Goal: Task Accomplishment & Management: Use online tool/utility

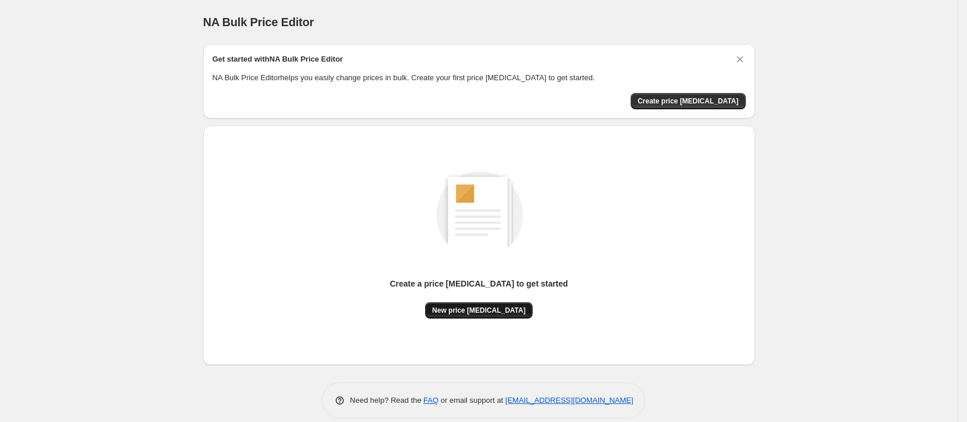
click at [509, 309] on span "New price change job" at bounding box center [479, 310] width 94 height 9
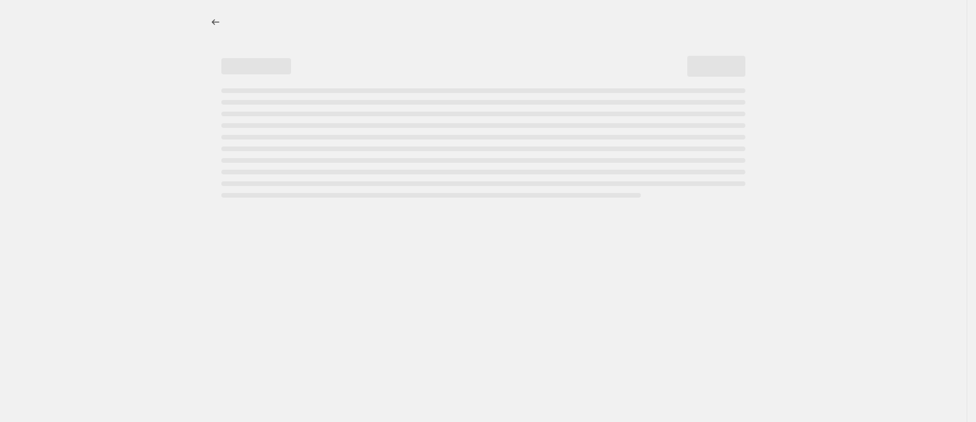
select select "percentage"
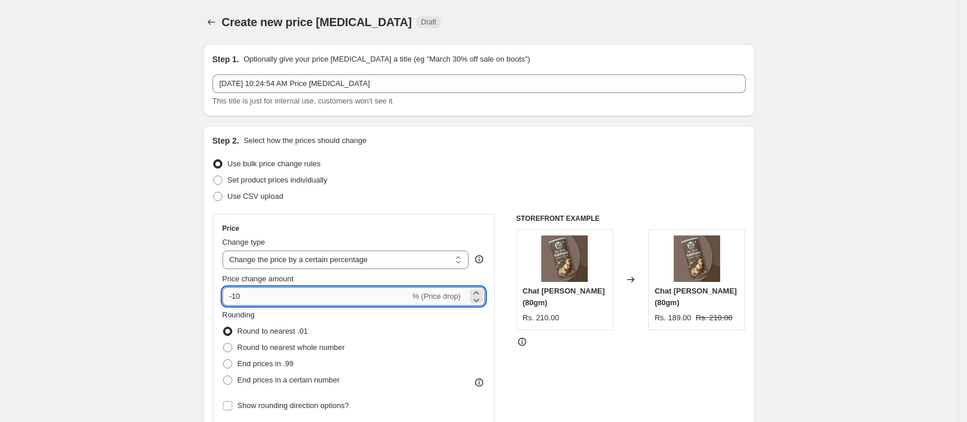
click at [351, 294] on input "-10" at bounding box center [316, 296] width 188 height 19
type input "35"
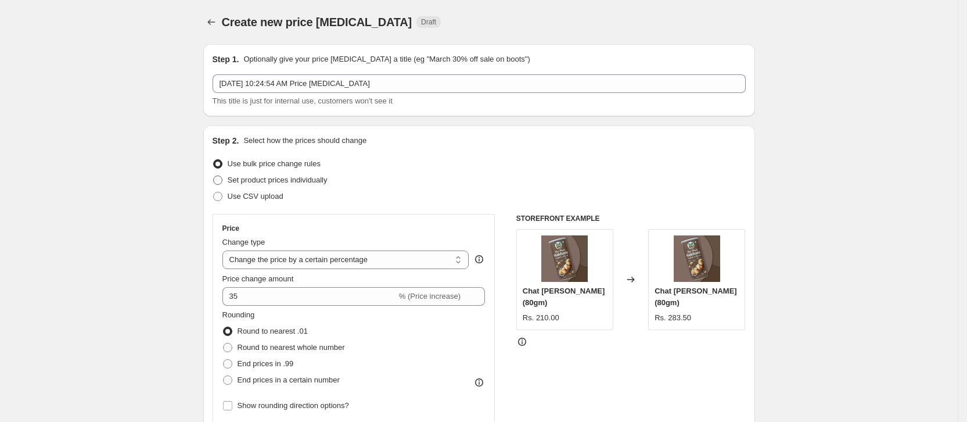
click at [218, 183] on span at bounding box center [217, 179] width 9 height 9
click at [214, 176] on input "Set product prices individually" at bounding box center [213, 175] width 1 height 1
radio input "true"
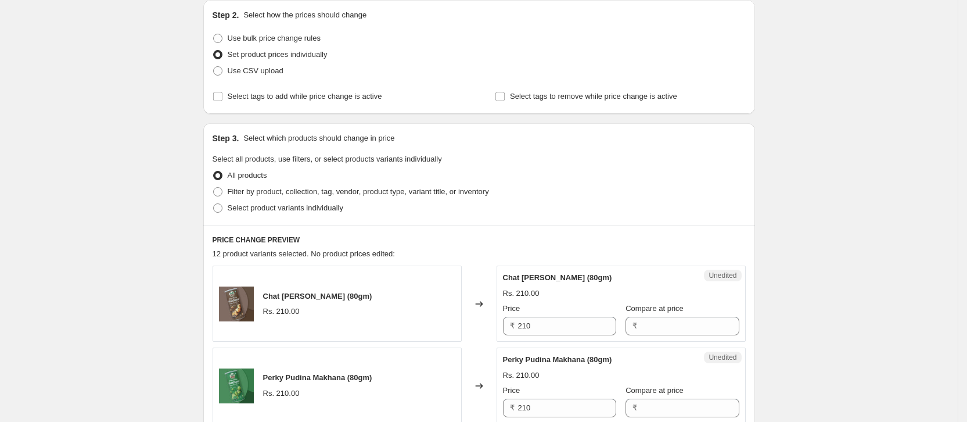
scroll to position [87, 0]
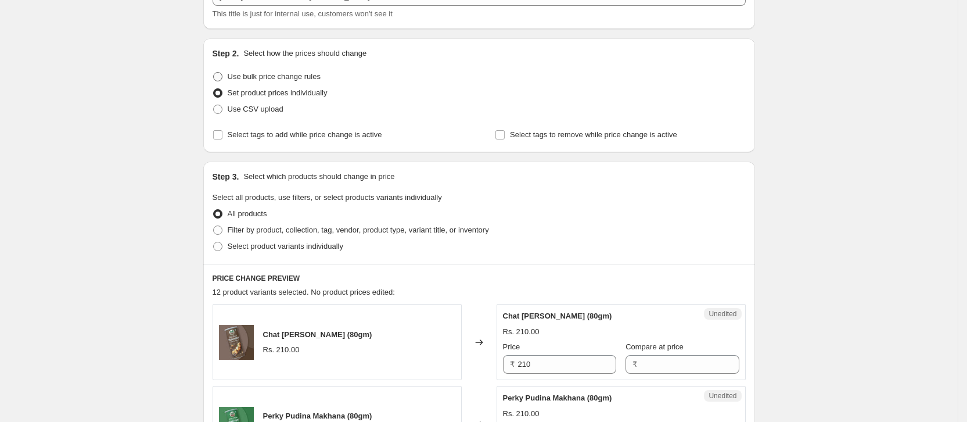
click at [222, 77] on span at bounding box center [217, 76] width 9 height 9
click at [214, 73] on input "Use bulk price change rules" at bounding box center [213, 72] width 1 height 1
radio input "true"
select select "percentage"
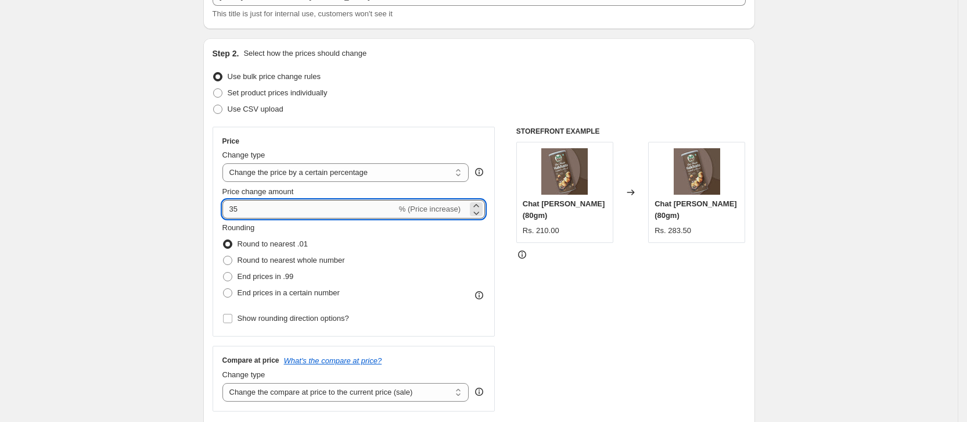
click at [293, 202] on input "35" at bounding box center [309, 209] width 174 height 19
click at [319, 178] on select "Change the price to a certain amount Change the price by a certain amount Chang…" at bounding box center [345, 172] width 247 height 19
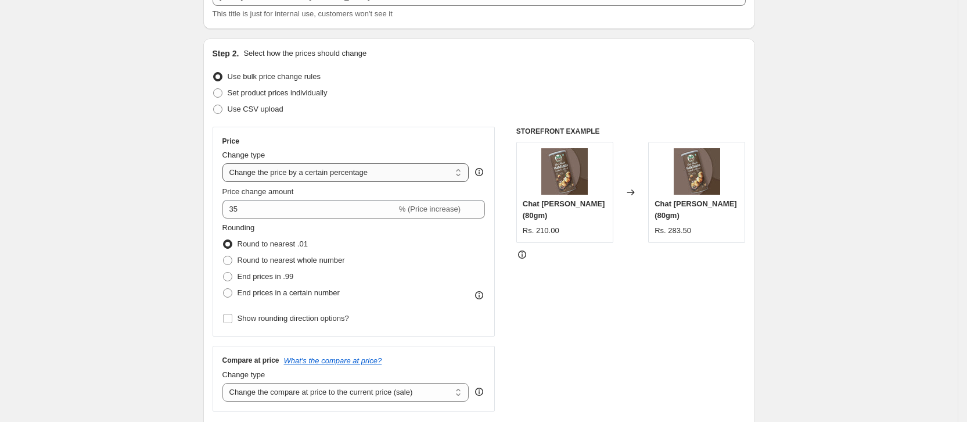
click at [395, 170] on select "Change the price to a certain amount Change the price by a certain amount Chang…" at bounding box center [345, 172] width 247 height 19
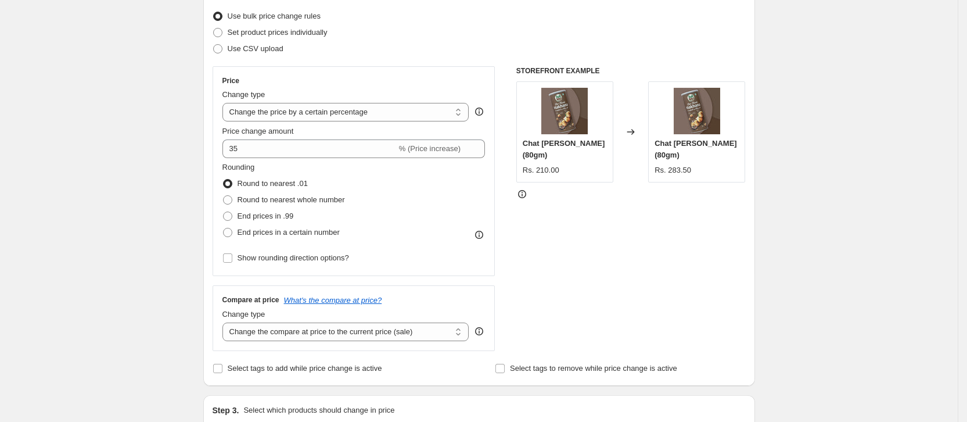
scroll to position [174, 0]
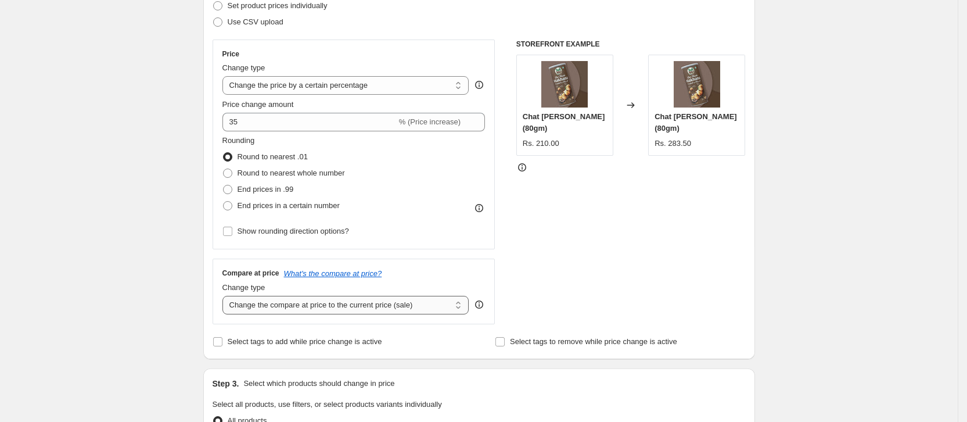
click at [385, 304] on select "Change the compare at price to the current price (sale) Change the compare at p…" at bounding box center [345, 305] width 247 height 19
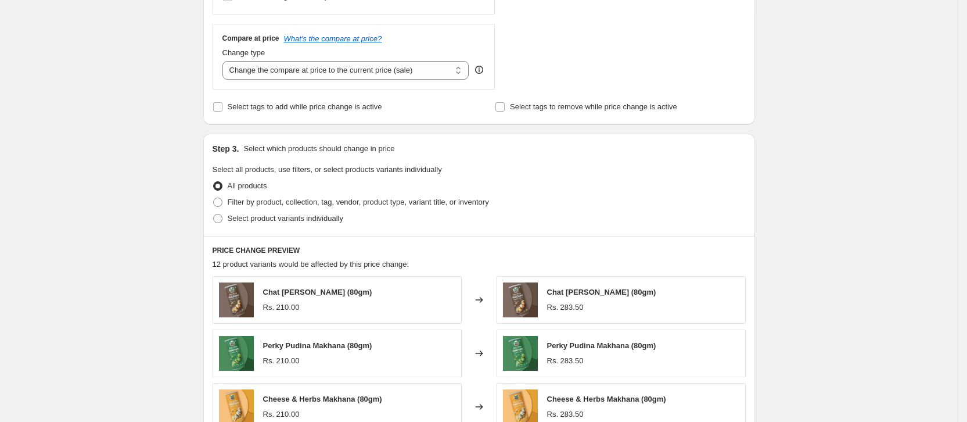
scroll to position [436, 0]
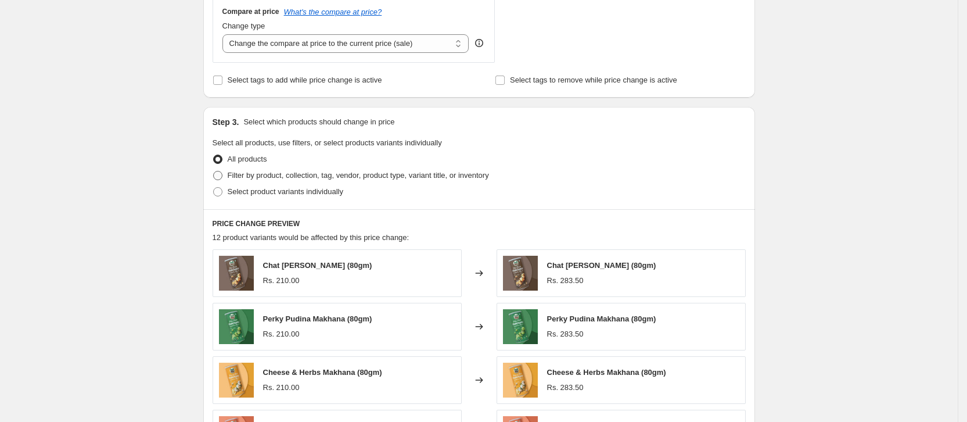
click at [222, 174] on span at bounding box center [217, 175] width 9 height 9
click at [214, 171] on input "Filter by product, collection, tag, vendor, product type, variant title, or inv…" at bounding box center [213, 171] width 1 height 1
radio input "true"
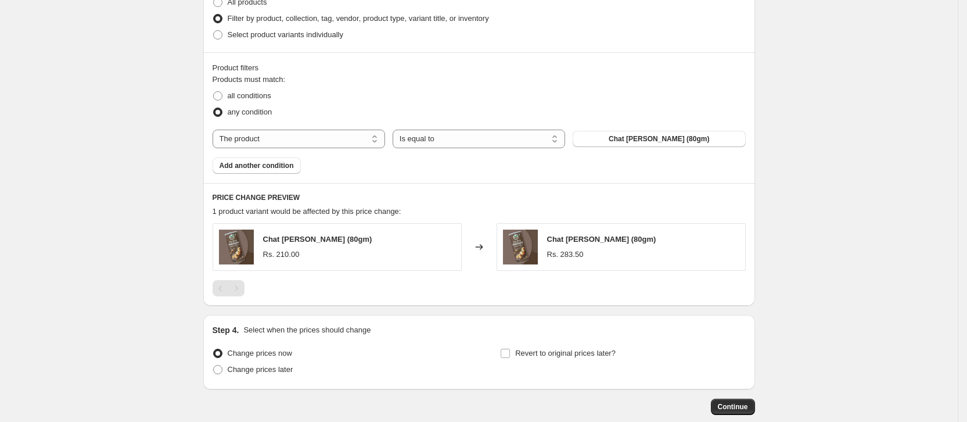
scroll to position [569, 0]
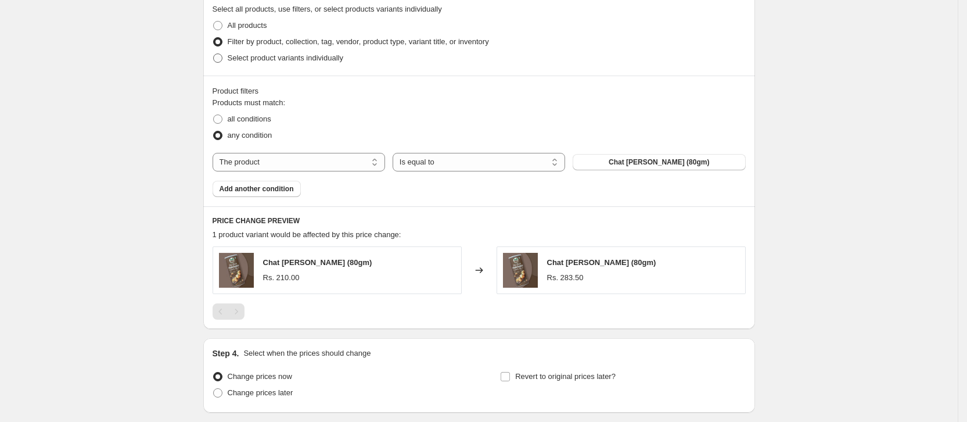
click at [222, 62] on span at bounding box center [217, 57] width 9 height 9
click at [214, 54] on input "Select product variants individually" at bounding box center [213, 53] width 1 height 1
radio input "true"
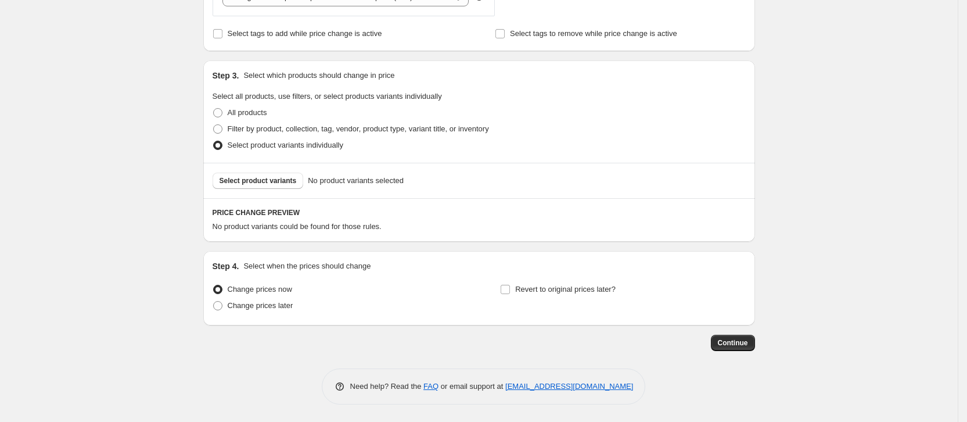
scroll to position [482, 0]
click at [278, 178] on span "Select product variants" at bounding box center [258, 180] width 77 height 9
click at [219, 125] on span at bounding box center [217, 128] width 9 height 9
click at [214, 125] on input "Filter by product, collection, tag, vendor, product type, variant title, or inv…" at bounding box center [213, 124] width 1 height 1
radio input "true"
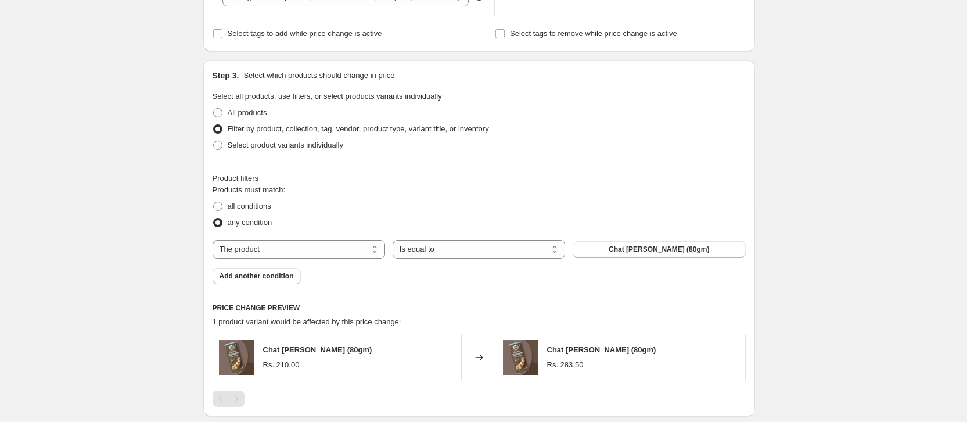
scroll to position [569, 0]
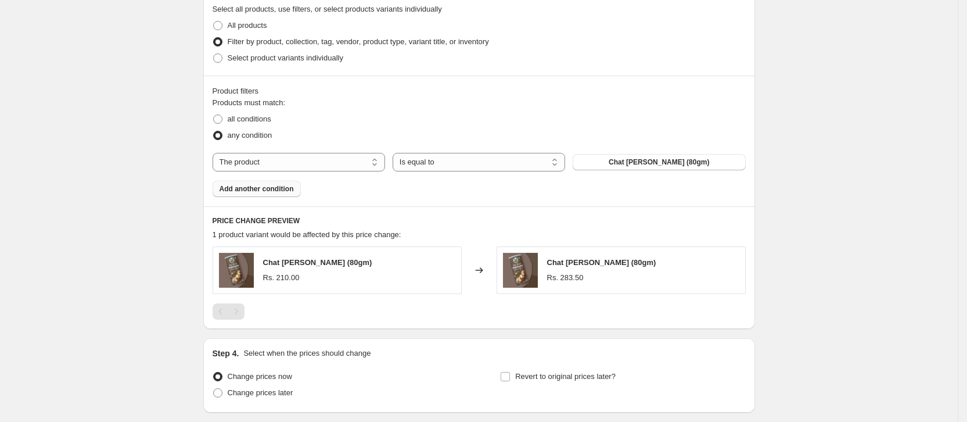
click at [278, 189] on span "Add another condition" at bounding box center [257, 188] width 74 height 9
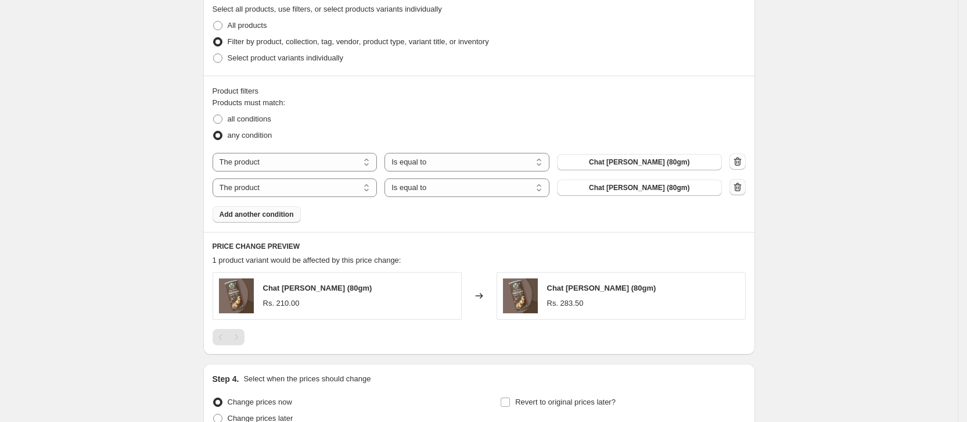
click at [742, 189] on icon "button" at bounding box center [738, 187] width 12 height 12
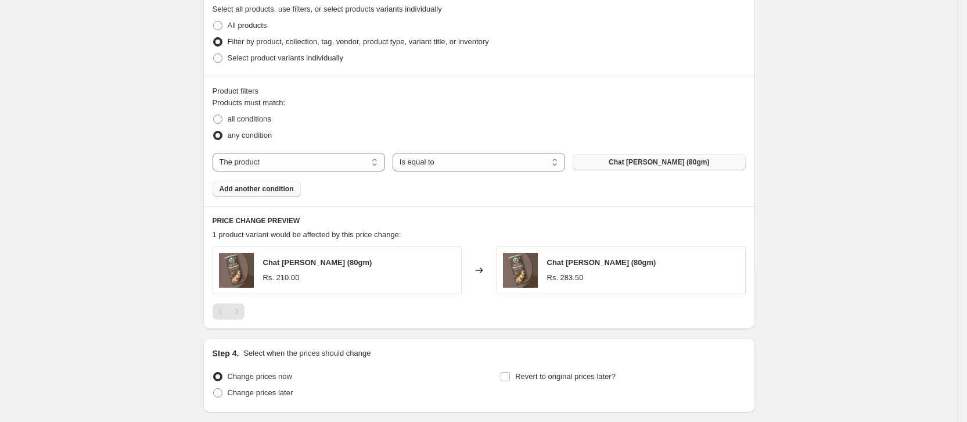
click at [609, 161] on button "Chat Masala Makhana (80gm)" at bounding box center [659, 162] width 173 height 16
click at [468, 164] on select "Is equal to Is not equal to" at bounding box center [479, 162] width 173 height 19
click at [315, 163] on select "The product The product's collection The product's vendor The product's status …" at bounding box center [299, 162] width 173 height 19
select select "collection"
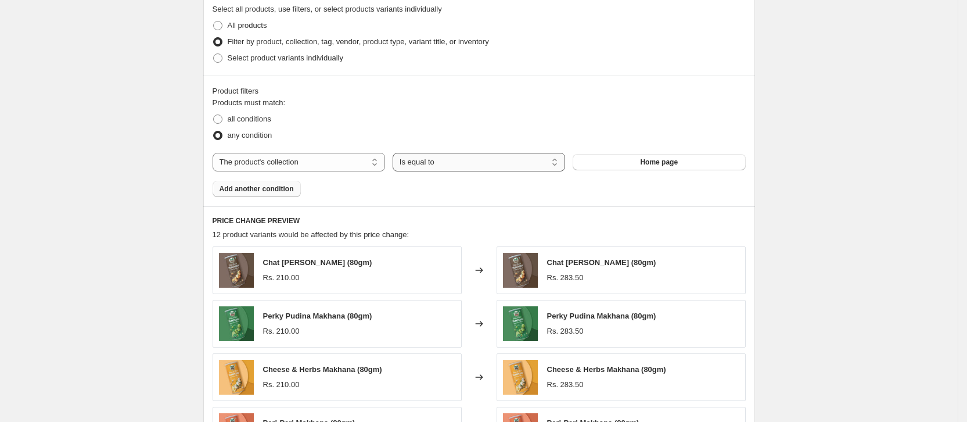
click at [457, 164] on select "Is equal to Is not equal to" at bounding box center [479, 162] width 173 height 19
click at [688, 162] on button "Home page" at bounding box center [659, 162] width 173 height 16
click at [343, 163] on select "The product The product's collection The product's vendor The product's status …" at bounding box center [299, 162] width 173 height 19
click at [342, 161] on select "The product The product's collection The product's vendor The product's status …" at bounding box center [299, 162] width 173 height 19
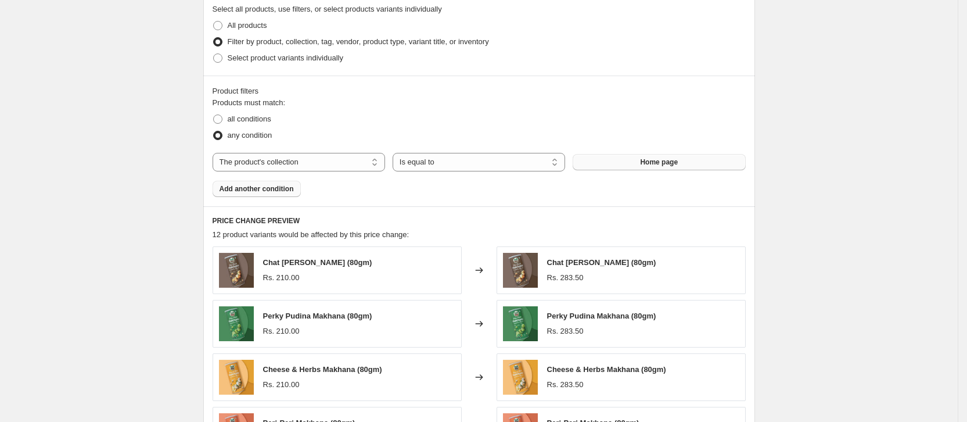
click at [600, 160] on button "Home page" at bounding box center [659, 162] width 173 height 16
